Goal: Task Accomplishment & Management: Complete application form

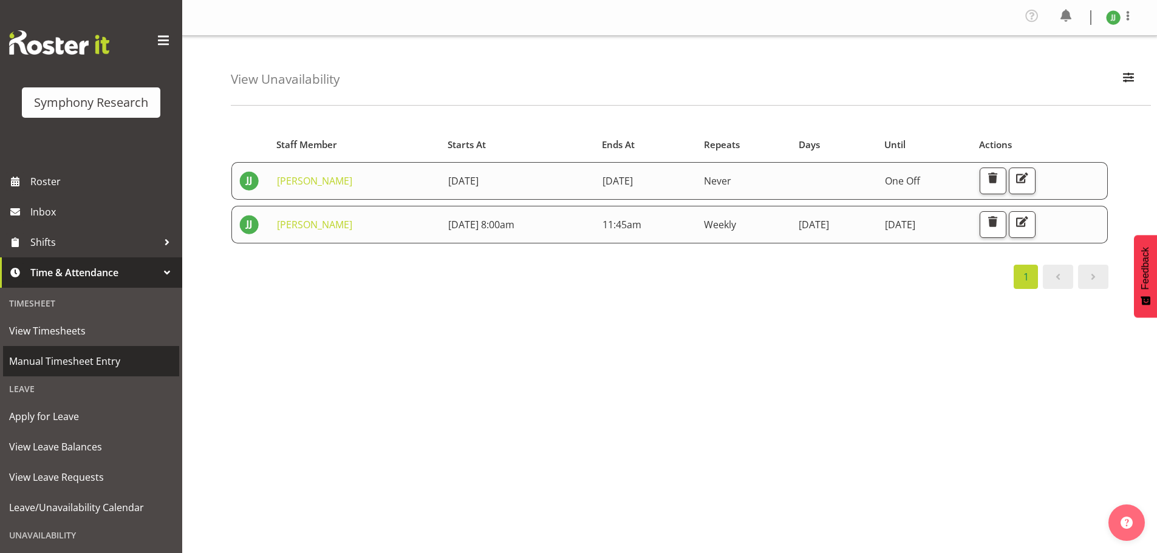
click at [54, 363] on span "Manual Timesheet Entry" at bounding box center [91, 361] width 164 height 18
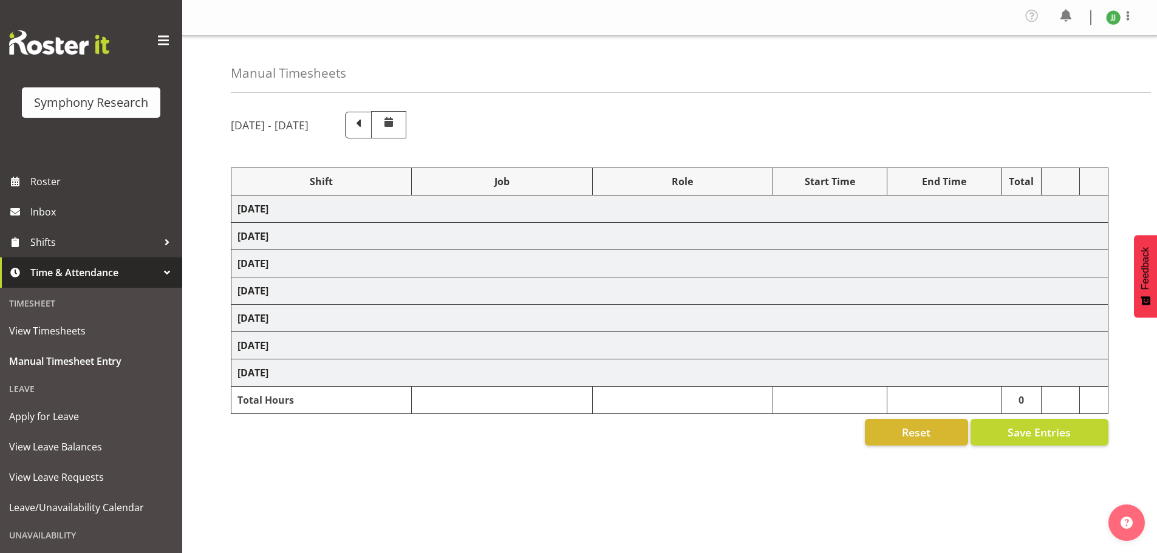
select select "81298"
select select "10587"
select select "47"
select select "81298"
select select "10587"
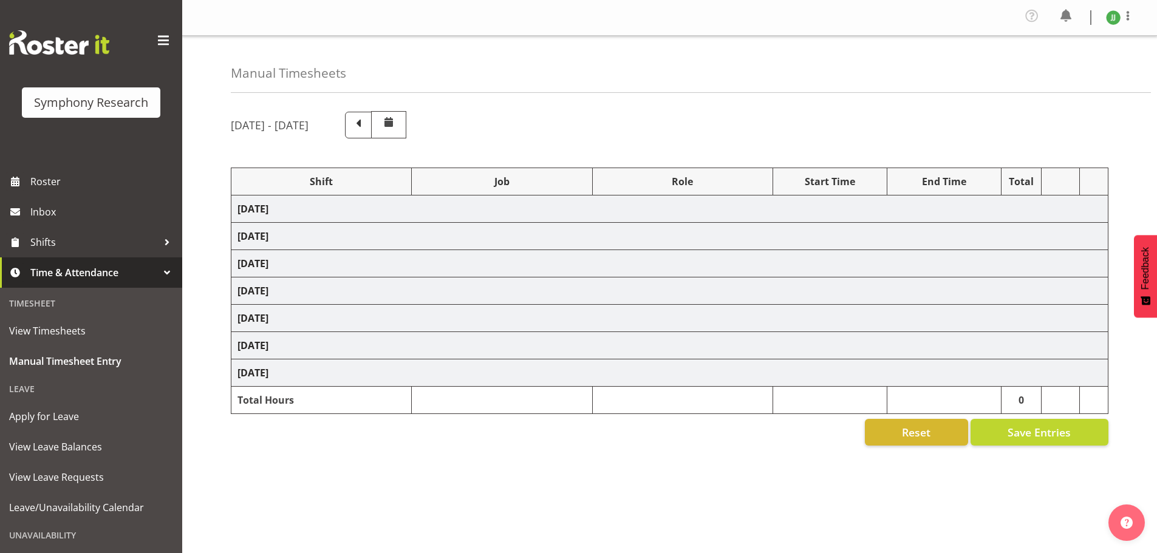
select select "47"
select select "81298"
select select "10587"
select select "47"
select select "81298"
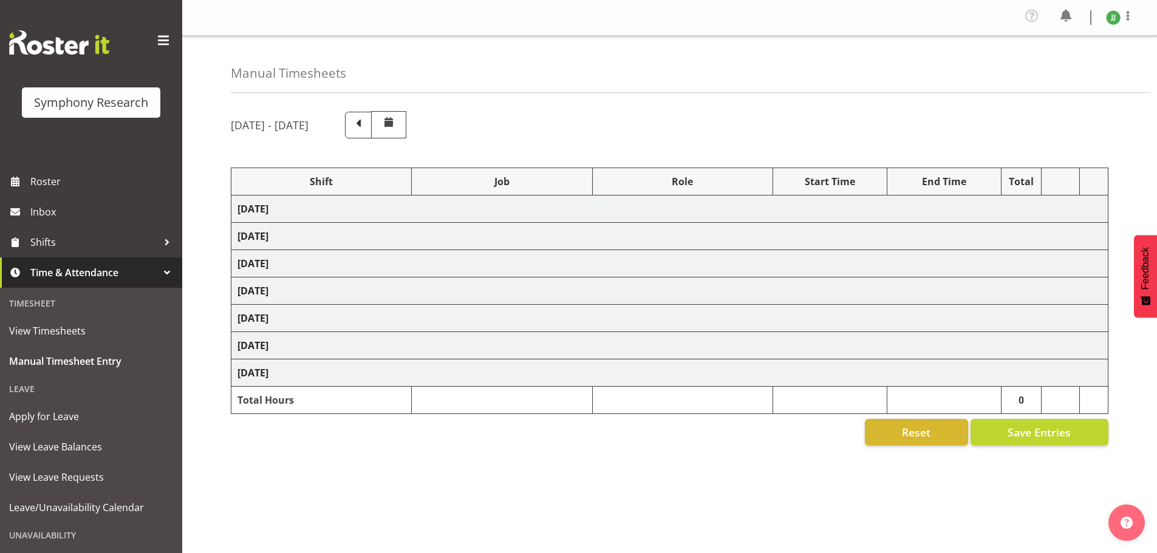
select select "10587"
select select "47"
select select "81298"
select select "10587"
select select "47"
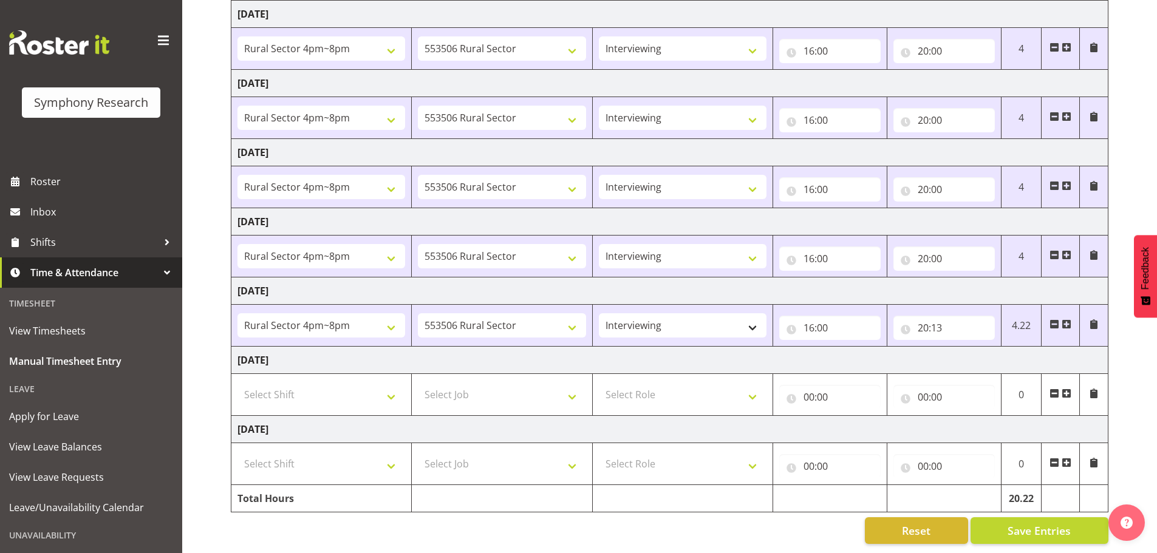
scroll to position [204, 0]
click at [352, 383] on select "Select Shift !!Weekend Residential (Roster IT Shift Label) *Business 9/10am ~ 4…" at bounding box center [321, 395] width 168 height 24
select select "81299"
click at [237, 383] on select "Select Shift !!Weekend Residential (Roster IT Shift Label) *Business 9/10am ~ 4…" at bounding box center [321, 395] width 168 height 24
click at [434, 385] on select "Select Job 550060 IF Admin 553492 World Poll Aus Wave 2 Main 2025 553493 World …" at bounding box center [502, 395] width 168 height 24
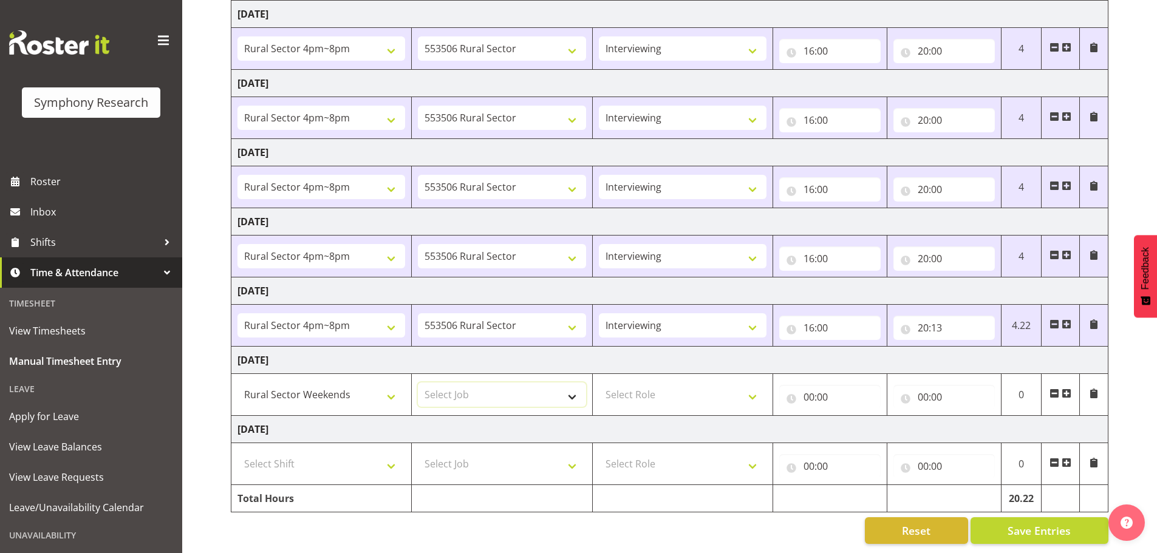
select select "10587"
click at [418, 383] on select "Select Job 550060 IF Admin 553492 World Poll Aus Wave 2 Main 2025 553493 World …" at bounding box center [502, 395] width 168 height 24
click at [648, 393] on select "Select Role Briefing Interviewing" at bounding box center [683, 395] width 168 height 24
select select "47"
click at [599, 383] on select "Select Role Briefing Interviewing" at bounding box center [683, 395] width 168 height 24
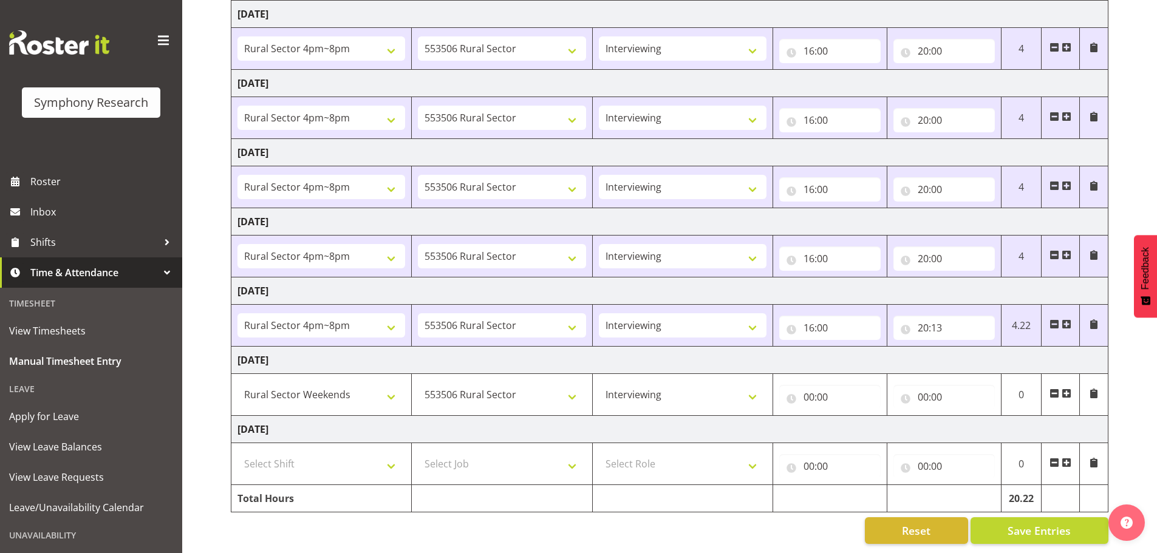
click at [1070, 389] on span at bounding box center [1066, 394] width 10 height 10
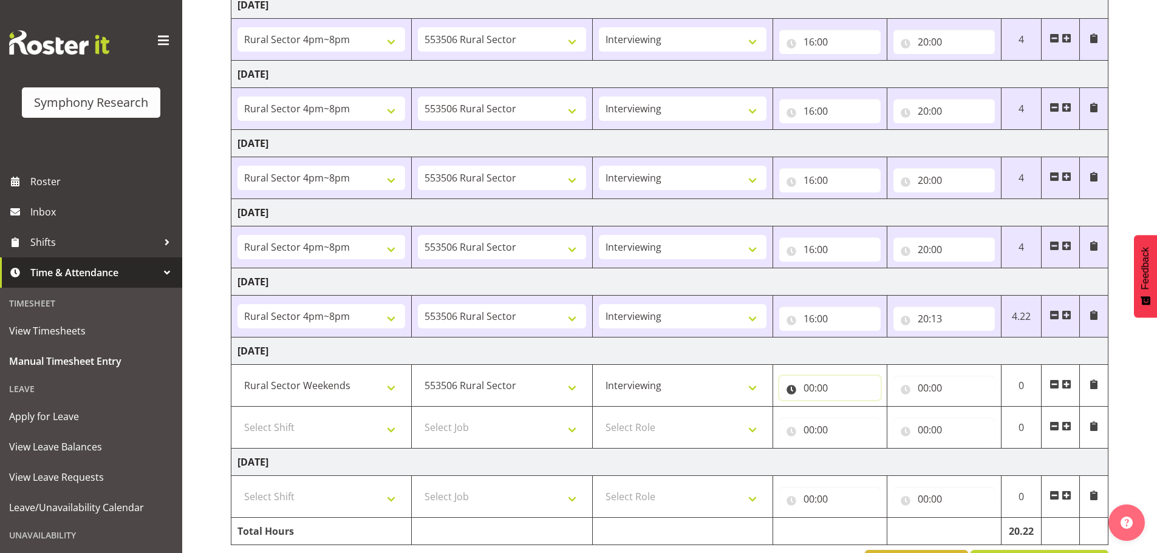
click at [823, 385] on input "00:00" at bounding box center [829, 388] width 101 height 24
click at [854, 412] on select "00 01 02 03 04 05 06 07 08 09 10 11 12 13 14 15 16 17 18 19 20 21 22 23" at bounding box center [861, 419] width 27 height 24
select select "12"
click at [848, 407] on select "00 01 02 03 04 05 06 07 08 09 10 11 12 13 14 15 16 17 18 19 20 21 22 23" at bounding box center [861, 419] width 27 height 24
type input "12:00"
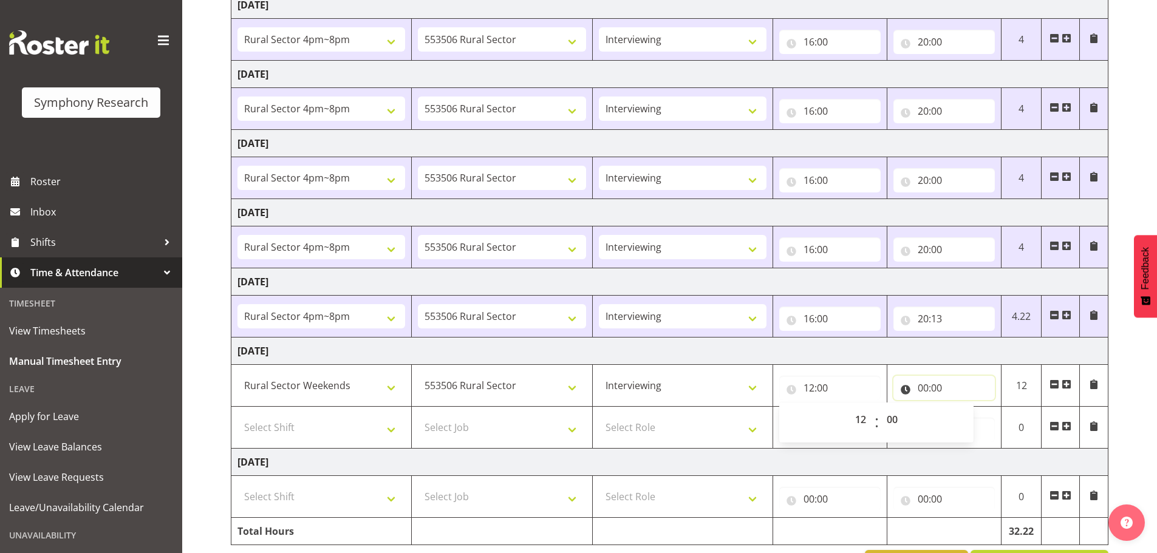
click at [919, 387] on input "00:00" at bounding box center [943, 388] width 101 height 24
drag, startPoint x: 966, startPoint y: 414, endPoint x: 973, endPoint y: 421, distance: 9.9
click at [966, 414] on select "00 01 02 03 04 05 06 07 08 09 10 11 12 13 14 15 16 17 18 19 20 21 22 23" at bounding box center [975, 419] width 27 height 24
select select "16"
click at [962, 407] on select "00 01 02 03 04 05 06 07 08 09 10 11 12 13 14 15 16 17 18 19 20 21 22 23" at bounding box center [975, 419] width 27 height 24
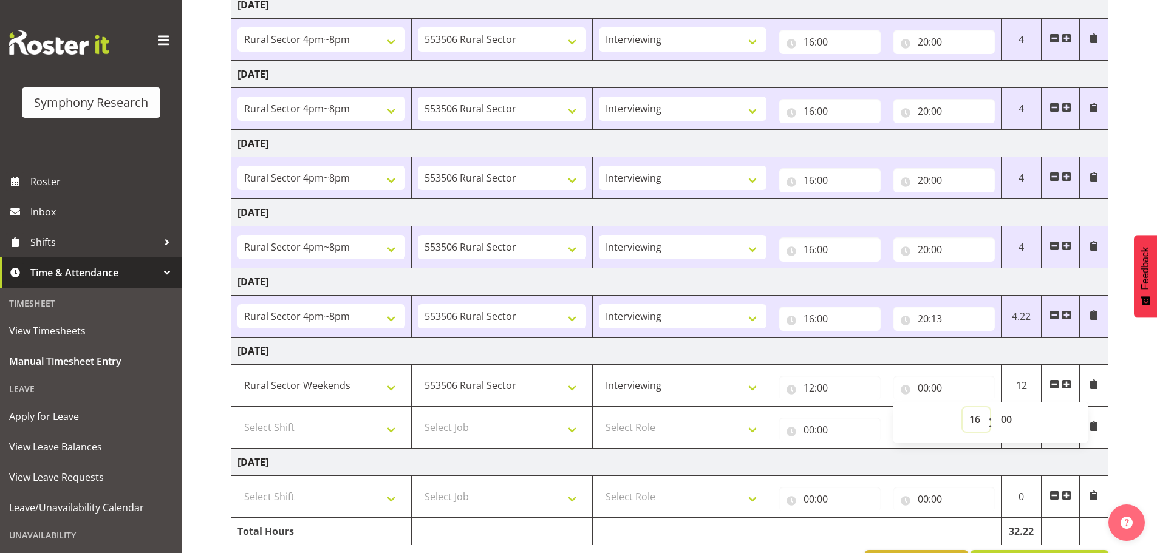
type input "16:00"
click at [1007, 414] on select "00 01 02 03 04 05 06 07 08 09 10 11 12 13 14 15 16 17 18 19 20 21 22 23 24 25 2…" at bounding box center [1007, 419] width 27 height 24
select select "15"
click at [994, 407] on select "00 01 02 03 04 05 06 07 08 09 10 11 12 13 14 15 16 17 18 19 20 21 22 23 24 25 2…" at bounding box center [1007, 419] width 27 height 24
type input "16:15"
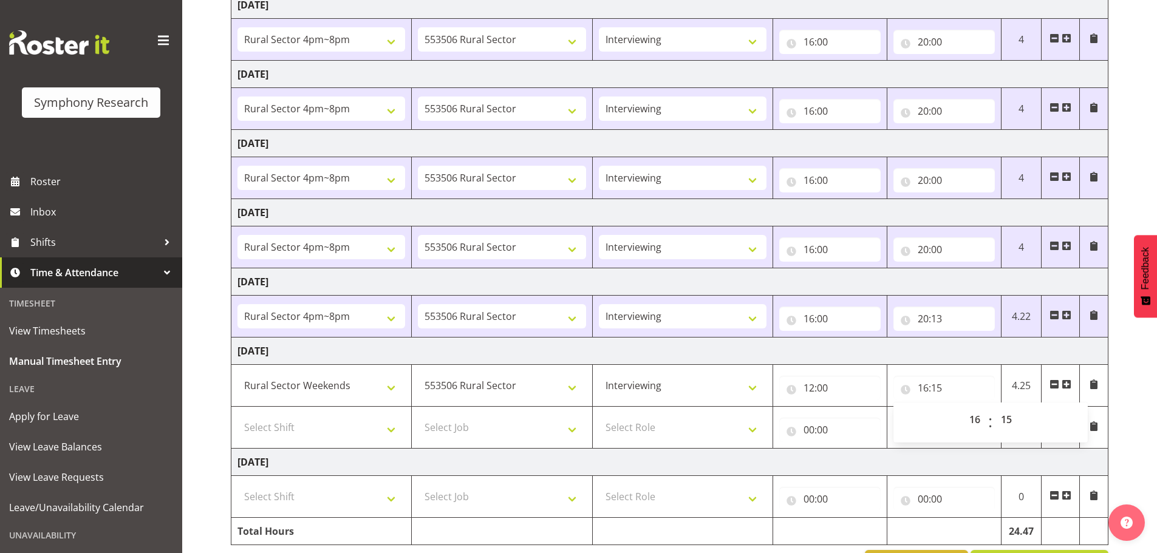
click at [762, 457] on td "[DATE]" at bounding box center [669, 462] width 877 height 27
click at [344, 440] on td "Select Shift !!Weekend Residential (Roster IT Shift Label) *Business 9/10am ~ 4…" at bounding box center [321, 428] width 180 height 42
click at [341, 432] on select "Select Shift !!Weekend Residential (Roster IT Shift Label) *Business 9/10am ~ 4…" at bounding box center [321, 427] width 168 height 24
select select "81299"
click at [237, 415] on select "Select Shift !!Weekend Residential (Roster IT Shift Label) *Business 9/10am ~ 4…" at bounding box center [321, 427] width 168 height 24
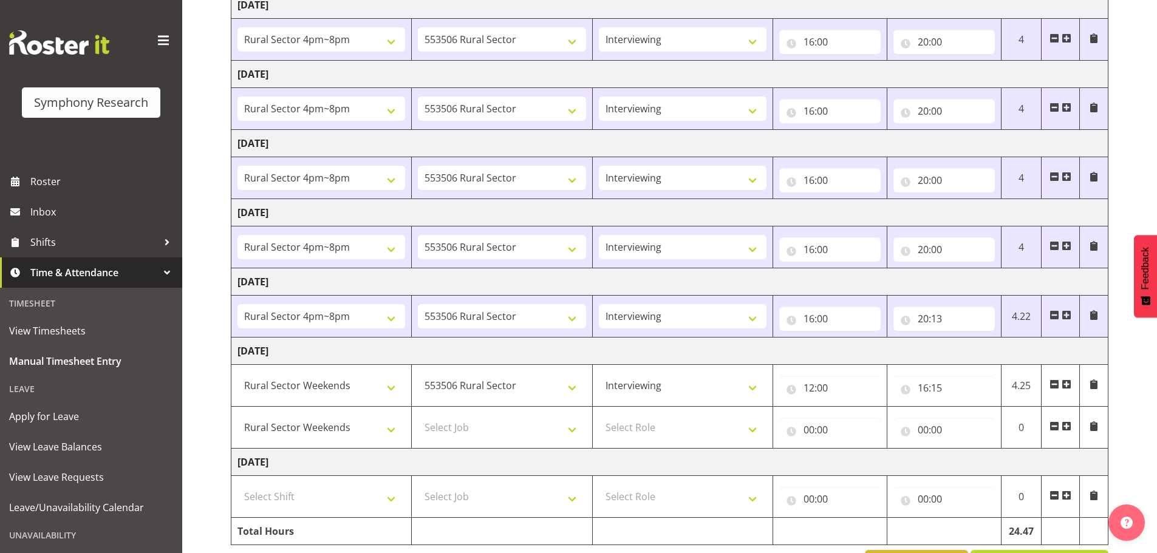
click at [488, 440] on td "Select Job 550060 IF Admin 553492 World Poll Aus Wave 2 Main 2025 553493 World …" at bounding box center [502, 428] width 180 height 42
drag, startPoint x: 498, startPoint y: 429, endPoint x: 507, endPoint y: 421, distance: 11.6
click at [498, 429] on select "Select Job 550060 IF Admin 553492 World Poll Aus Wave 2 Main 2025 553493 World …" at bounding box center [502, 427] width 168 height 24
select select "10587"
click at [418, 415] on select "Select Job 550060 IF Admin 553492 World Poll Aus Wave 2 Main 2025 553493 World …" at bounding box center [502, 427] width 168 height 24
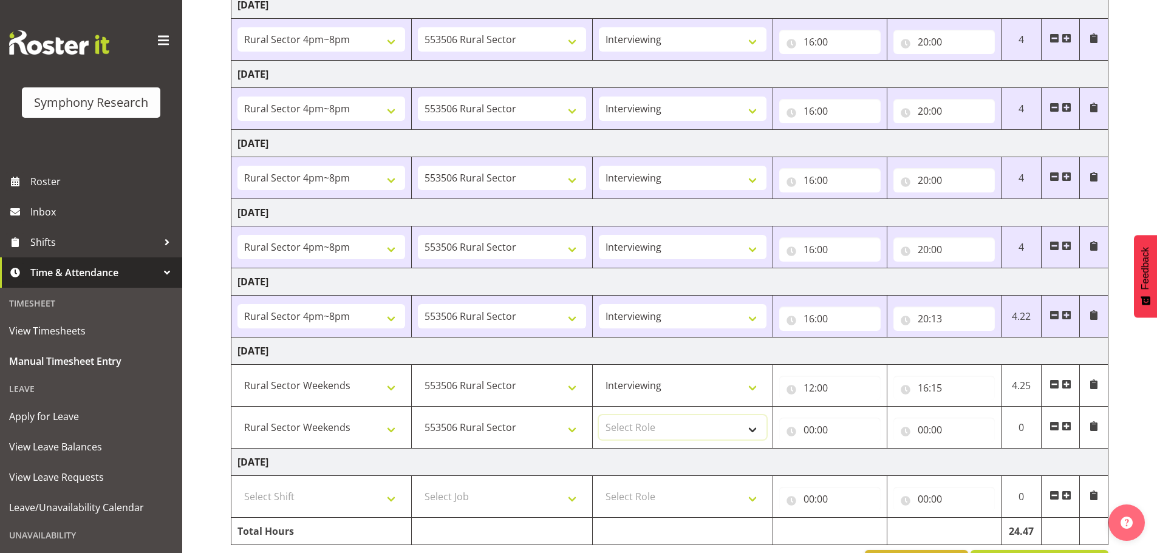
click at [707, 417] on select "Select Role Briefing Interviewing" at bounding box center [683, 427] width 168 height 24
select select "47"
click at [599, 415] on select "Select Role Briefing Interviewing" at bounding box center [683, 427] width 168 height 24
click at [876, 418] on input "00:00" at bounding box center [829, 430] width 101 height 24
click at [858, 455] on select "00 01 02 03 04 05 06 07 08 09 10 11 12 13 14 15 16 17 18 19 20 21 22 23" at bounding box center [861, 461] width 27 height 24
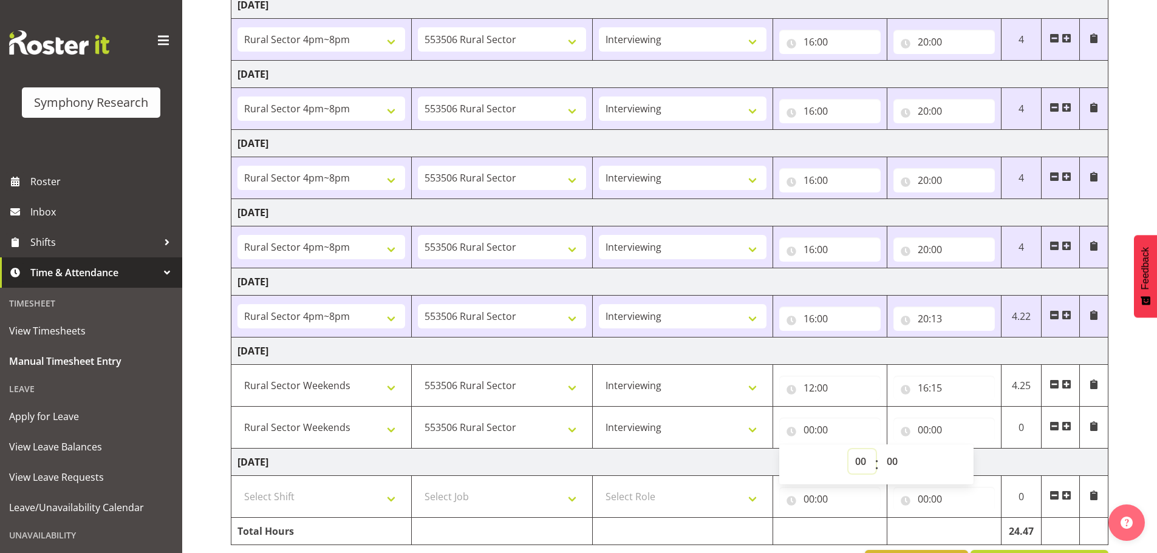
select select "16"
click at [848, 449] on select "00 01 02 03 04 05 06 07 08 09 10 11 12 13 14 15 16 17 18 19 20 21 22 23" at bounding box center [861, 461] width 27 height 24
type input "16:00"
click at [917, 426] on input "00:00" at bounding box center [943, 430] width 101 height 24
click at [927, 429] on input "00:00" at bounding box center [943, 430] width 101 height 24
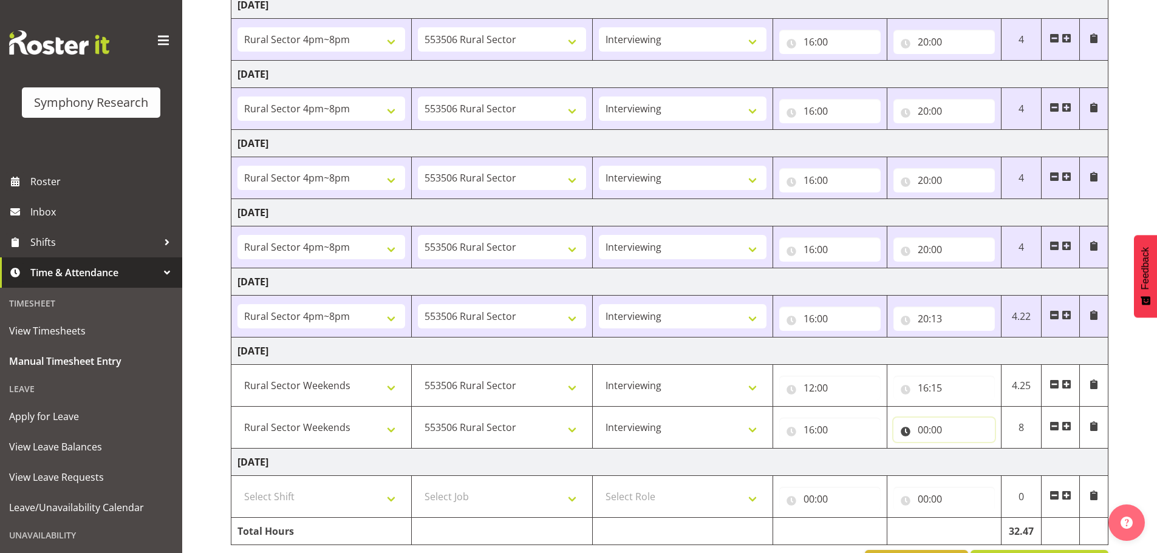
click at [927, 429] on input "00:00" at bounding box center [943, 430] width 101 height 24
click at [973, 451] on select "00 01 02 03 04 05 06 07 08 09 10 11 12 13 14 15 16 17 18 19 20 21 22 23" at bounding box center [975, 461] width 27 height 24
select select "19"
click at [962, 449] on select "00 01 02 03 04 05 06 07 08 09 10 11 12 13 14 15 16 17 18 19 20 21 22 23" at bounding box center [975, 461] width 27 height 24
type input "19:00"
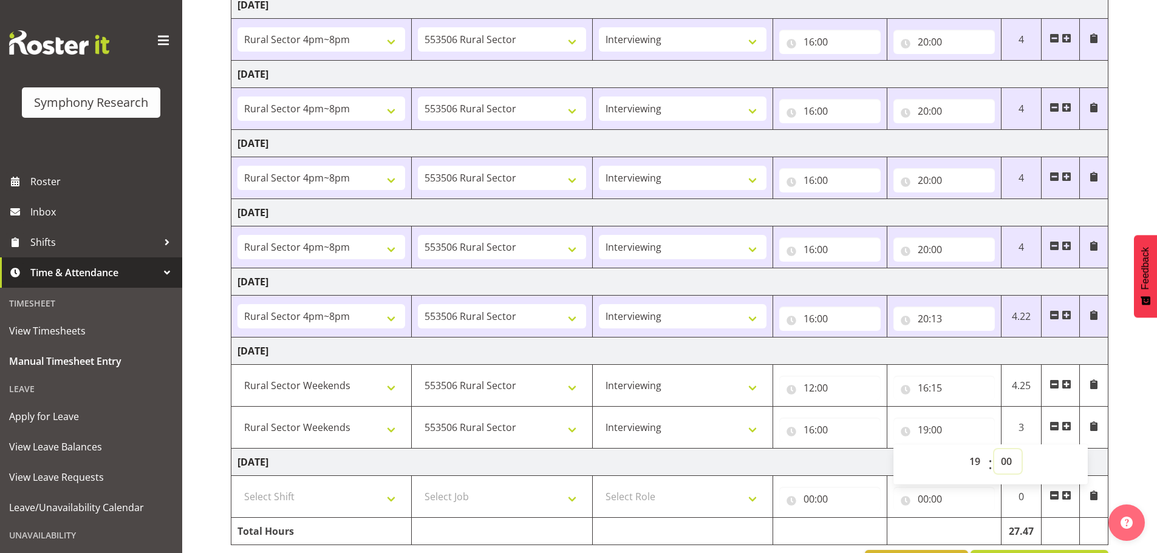
click at [1005, 461] on select "00 01 02 03 04 05 06 07 08 09 10 11 12 13 14 15 16 17 18 19 20 21 22 23 24 25 2…" at bounding box center [1007, 461] width 27 height 24
select select "3"
click at [994, 449] on select "00 01 02 03 04 05 06 07 08 09 10 11 12 13 14 15 16 17 18 19 20 21 22 23 24 25 2…" at bounding box center [1007, 461] width 27 height 24
type input "19:03"
click at [826, 452] on td "[DATE]" at bounding box center [669, 462] width 877 height 27
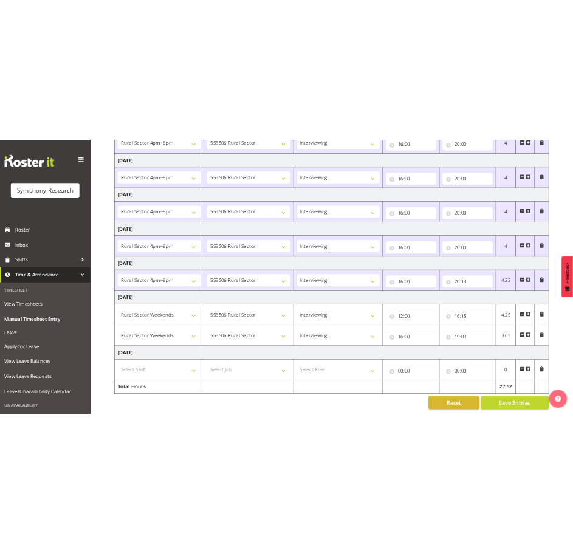
scroll to position [246, 0]
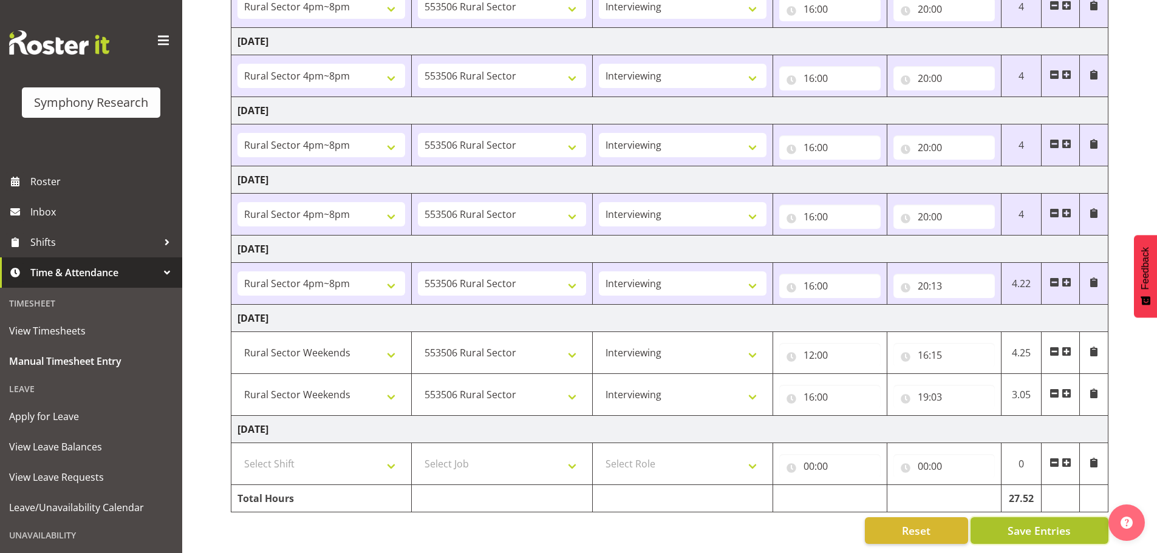
click at [1038, 525] on span "Save Entries" at bounding box center [1038, 531] width 63 height 16
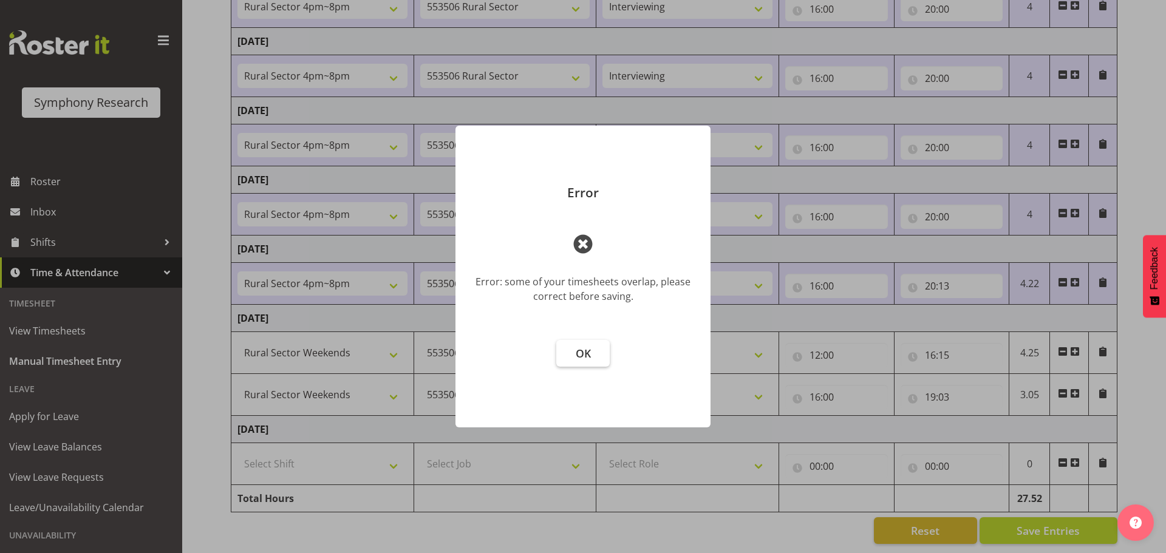
click at [585, 359] on span "OK" at bounding box center [583, 353] width 15 height 15
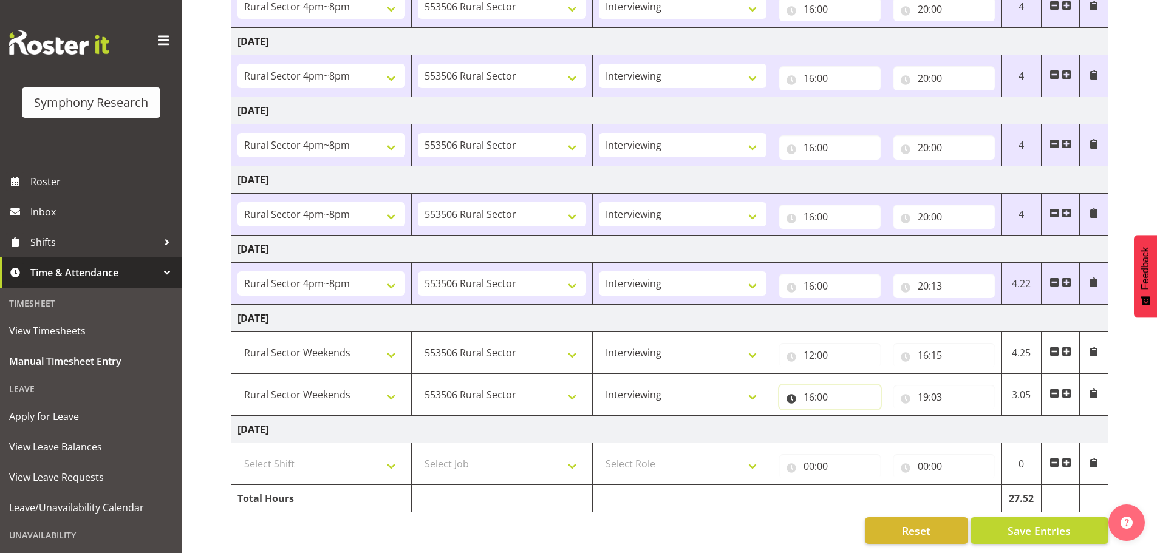
click at [820, 385] on input "16:00" at bounding box center [829, 397] width 101 height 24
click at [888, 417] on select "00 01 02 03 04 05 06 07 08 09 10 11 12 13 14 15 16 17 18 19 20 21 22 23 24 25 2…" at bounding box center [893, 429] width 27 height 24
select select "45"
click at [880, 417] on select "00 01 02 03 04 05 06 07 08 09 10 11 12 13 14 15 16 17 18 19 20 21 22 23 24 25 2…" at bounding box center [893, 429] width 27 height 24
type input "16:45"
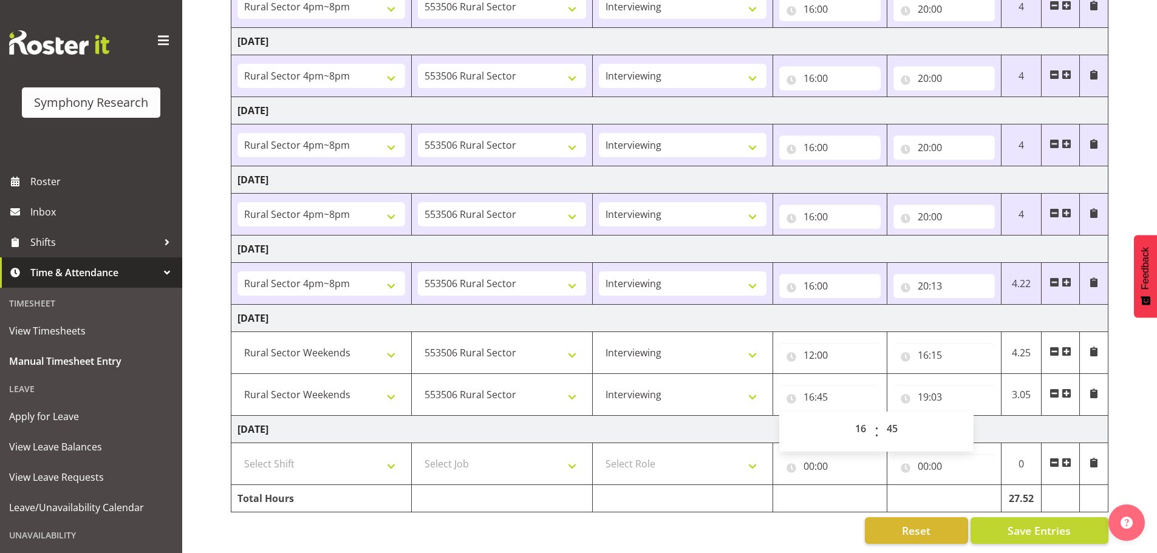
click at [995, 419] on td "[DATE]" at bounding box center [669, 429] width 877 height 27
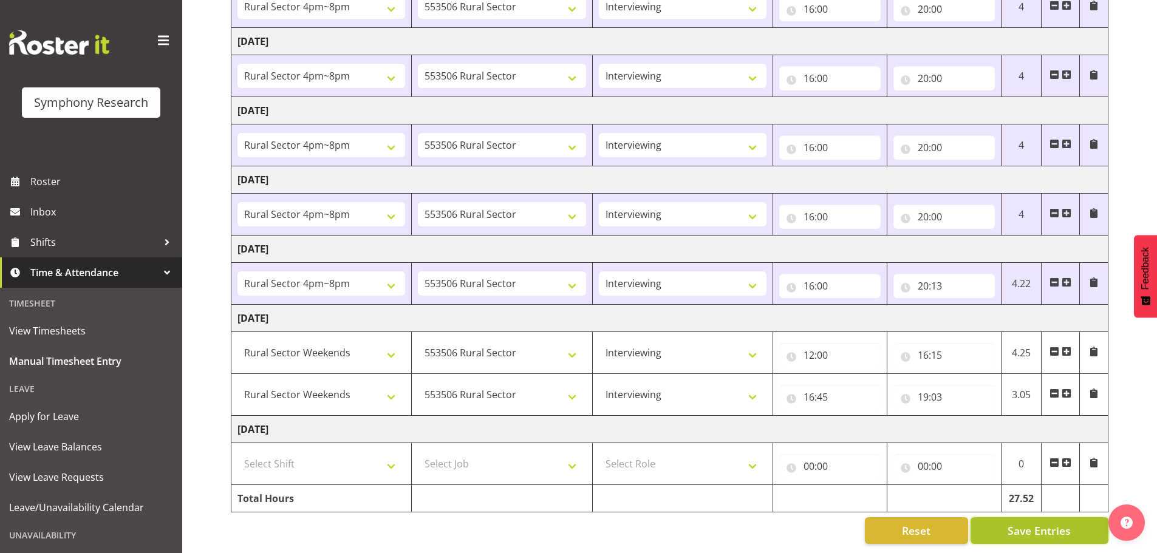
click at [1049, 523] on span "Save Entries" at bounding box center [1038, 531] width 63 height 16
